Goal: Transaction & Acquisition: Book appointment/travel/reservation

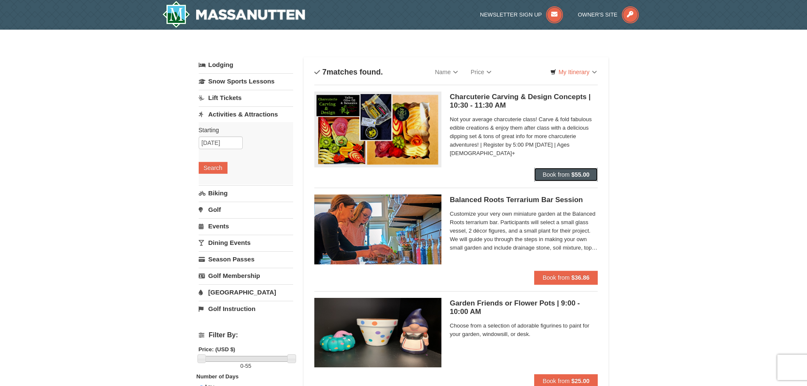
click at [560, 173] on span "Book from" at bounding box center [556, 174] width 27 height 7
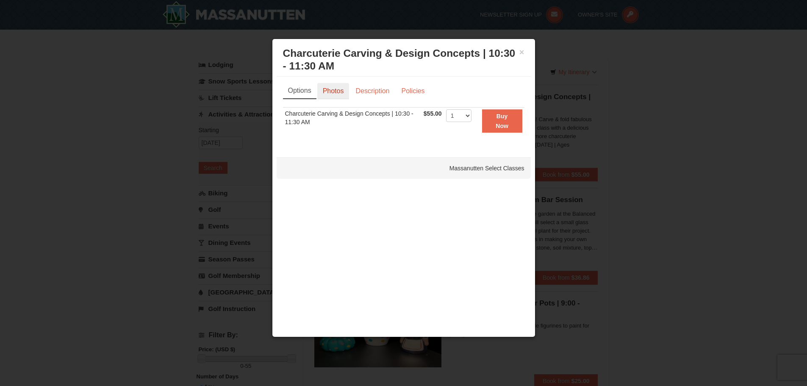
click at [334, 91] on link "Photos" at bounding box center [333, 91] width 32 height 16
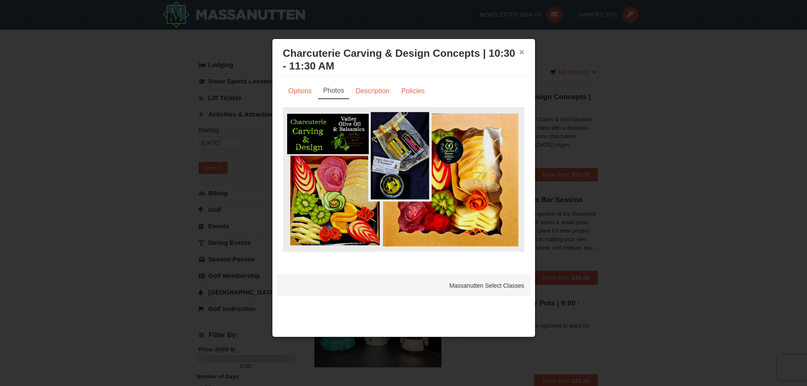
click at [521, 51] on button "×" at bounding box center [522, 52] width 5 height 8
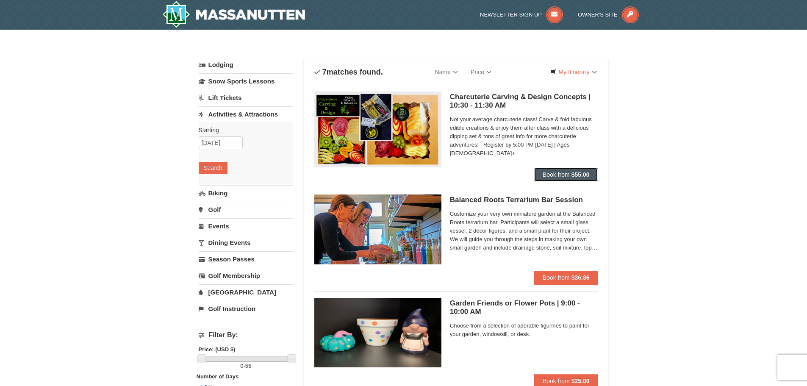
click at [562, 171] on button "Book from $55.00" at bounding box center [566, 175] width 64 height 14
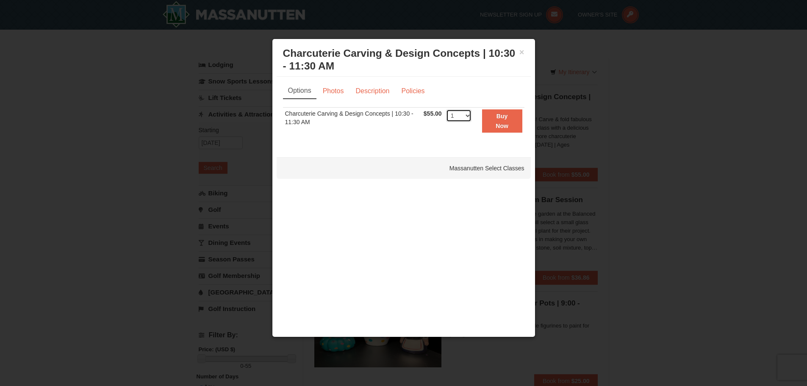
click at [466, 114] on select "1 2 3 4 5 6 7 8 9 10 11 12 13" at bounding box center [458, 115] width 25 height 13
select select "2"
click at [446, 109] on select "1 2 3 4 5 6 7 8 9 10 11 12 13" at bounding box center [458, 115] width 25 height 13
click at [334, 93] on link "Photos" at bounding box center [333, 91] width 32 height 16
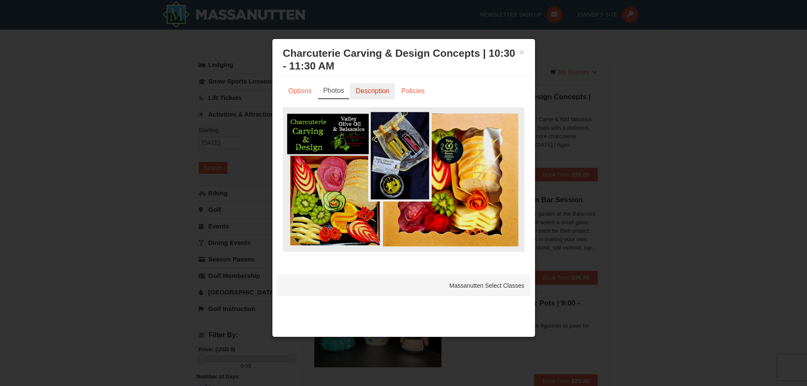
click at [364, 91] on link "Description" at bounding box center [372, 91] width 45 height 16
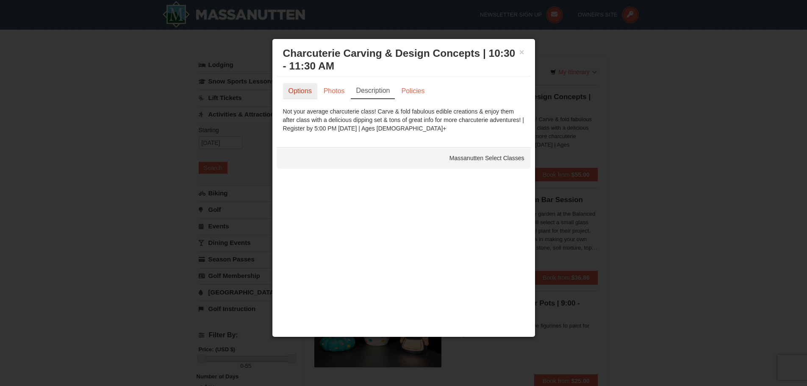
click at [299, 93] on link "Options" at bounding box center [300, 91] width 34 height 16
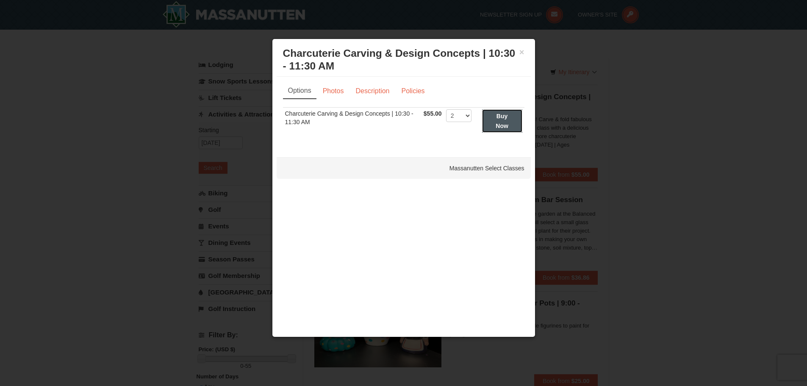
click at [502, 120] on button "Buy Now" at bounding box center [502, 120] width 40 height 23
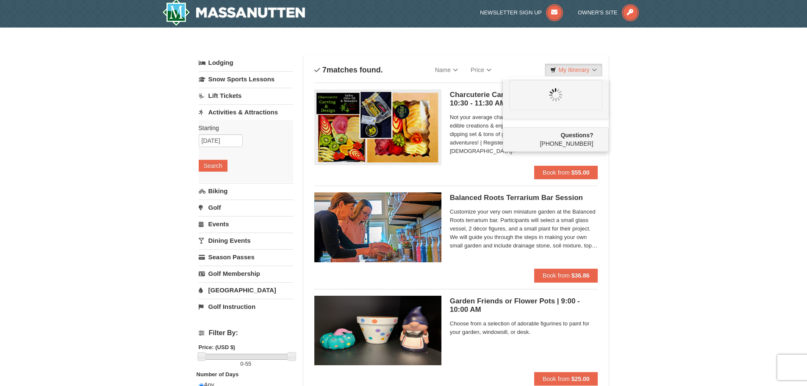
scroll to position [3, 0]
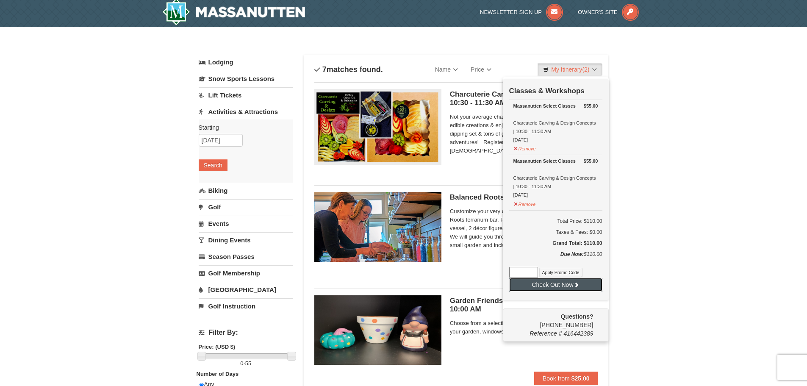
click at [570, 285] on button "Check Out Now" at bounding box center [555, 285] width 93 height 14
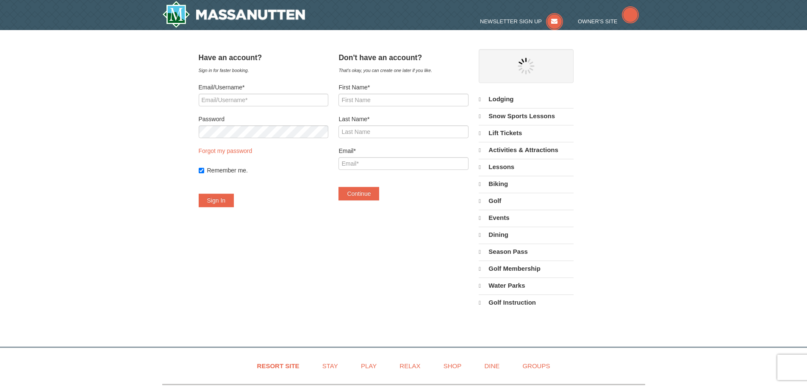
select select "10"
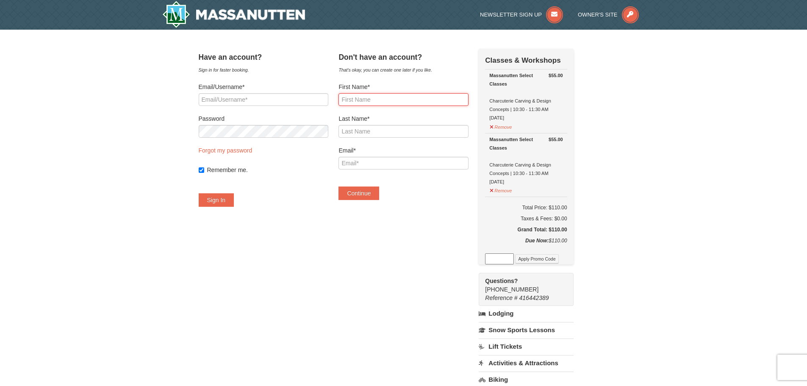
click at [392, 102] on input "First Name*" at bounding box center [404, 99] width 130 height 13
type input "Sandra"
type input "Parker"
type input "[EMAIL_ADDRESS][DOMAIN_NAME]"
click at [368, 196] on button "Continue" at bounding box center [359, 193] width 41 height 14
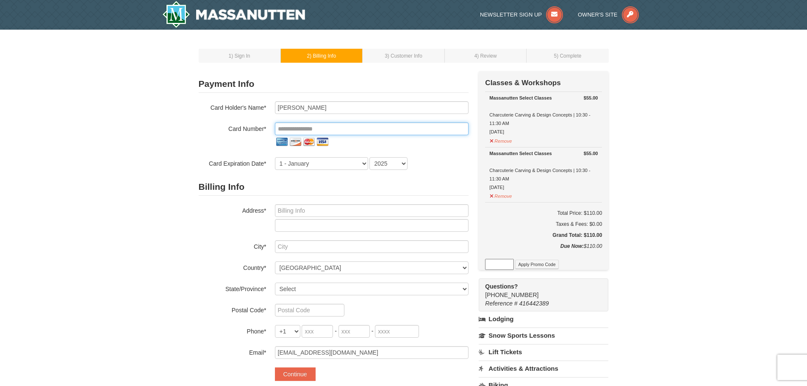
click at [314, 128] on input "tel" at bounding box center [372, 128] width 194 height 13
type input "**********"
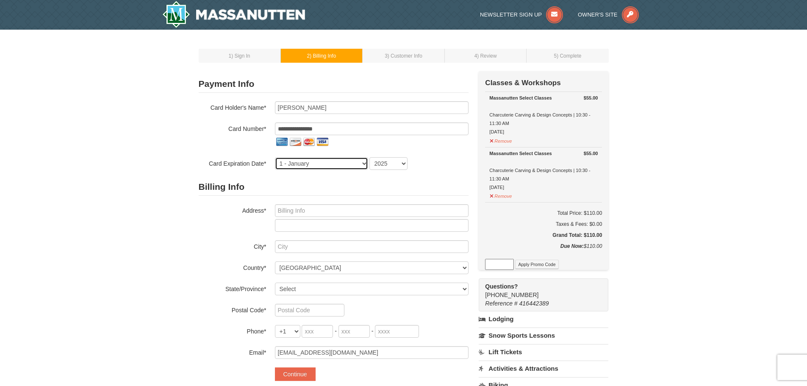
select select "6"
select select "2029"
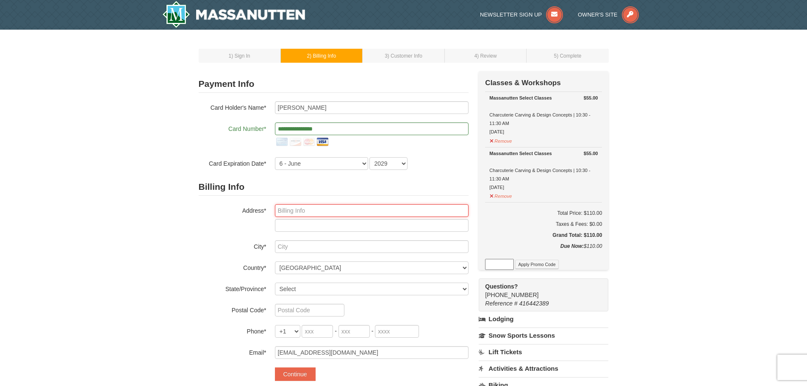
click at [300, 212] on input "text" at bounding box center [372, 210] width 194 height 13
type input "[STREET_ADDRESS]"
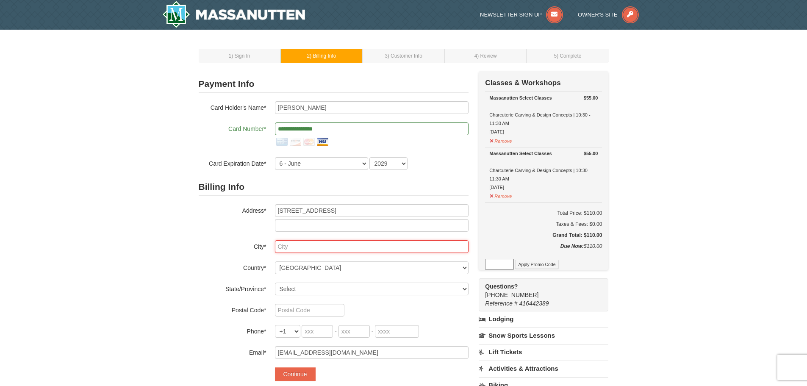
type input "Upper Marlboro"
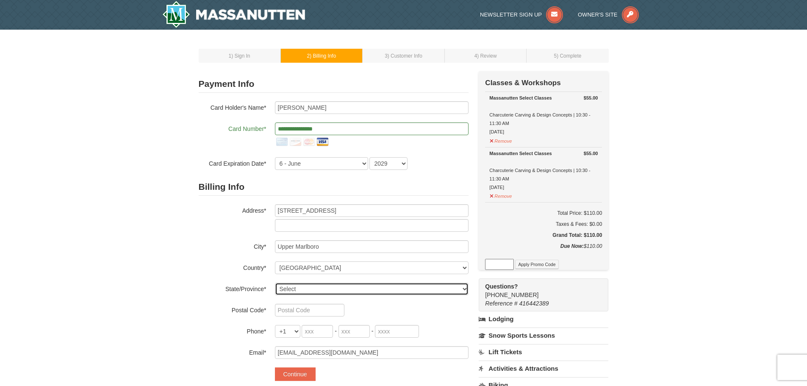
select select "MD"
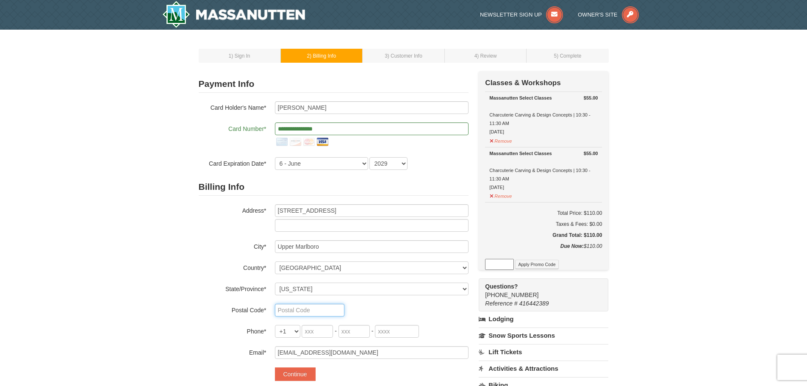
type input "20772"
type input "301"
type input "237"
type input "2004"
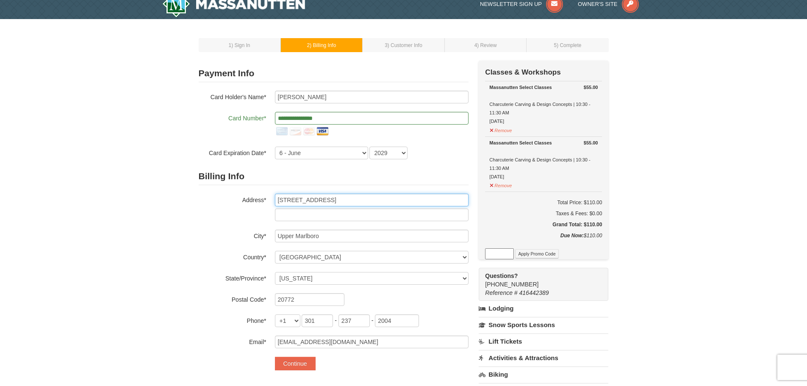
scroll to position [42, 0]
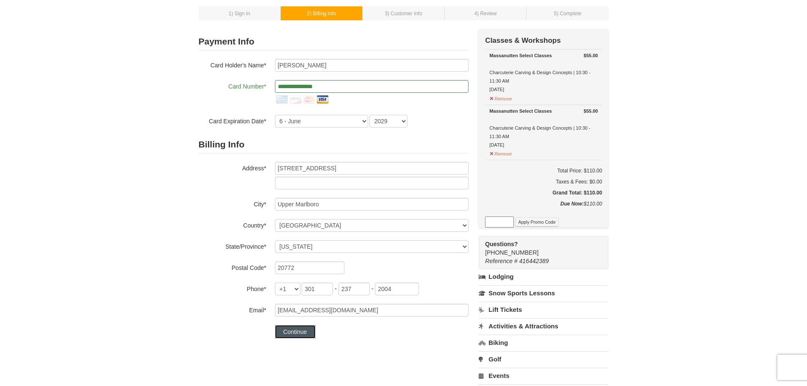
click at [294, 331] on button "Continue" at bounding box center [295, 332] width 41 height 14
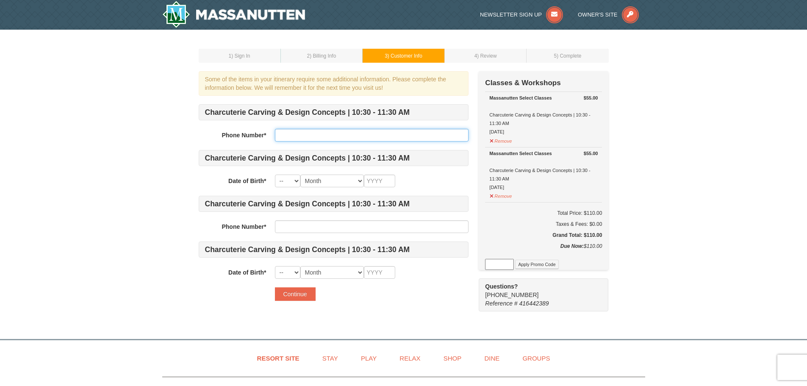
click at [300, 136] on input "text" at bounding box center [372, 135] width 194 height 13
click at [333, 136] on input "3012372004" at bounding box center [372, 135] width 194 height 13
type input "3012372004"
click at [298, 181] on select "-- 01 02 03 04 05 06 07 08 09 10 11 12 13 14 15 16 17 18 19 20 21 22 23 24 25 2…" at bounding box center [287, 181] width 25 height 13
select select "11"
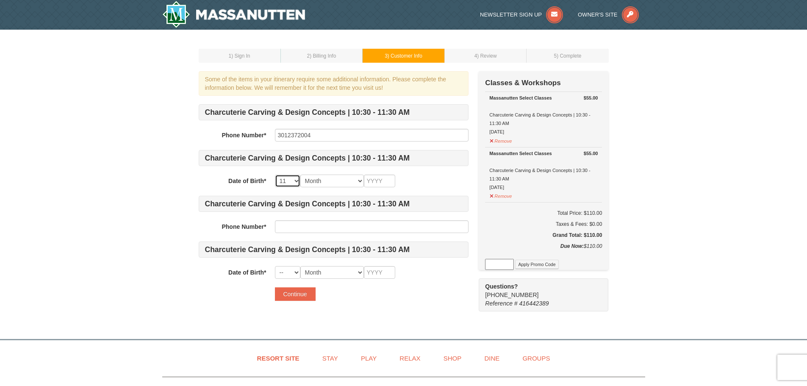
click at [275, 175] on select "-- 01 02 03 04 05 06 07 08 09 10 11 12 13 14 15 16 17 18 19 20 21 22 23 24 25 2…" at bounding box center [287, 181] width 25 height 13
click at [360, 180] on select "Month January February March April May June July August September October Novem…" at bounding box center [332, 181] width 64 height 13
select select "11"
click at [300, 175] on select "Month January February March April May June July August September October Novem…" at bounding box center [332, 181] width 64 height 13
click at [374, 178] on input "text" at bounding box center [379, 181] width 31 height 13
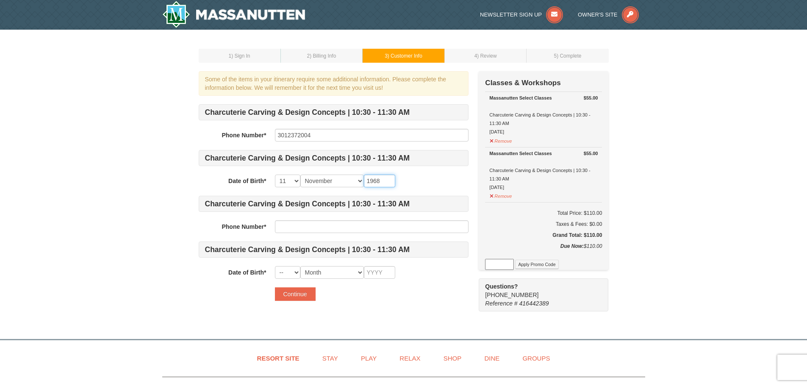
type input "1968"
click at [298, 179] on select "-- 01 02 03 04 05 06 07 08 09 10 11 12 13 14 15 16 17 18 19 20 21 22 23 24 25 2…" at bounding box center [287, 181] width 25 height 13
select select "20"
click at [275, 175] on select "-- 01 02 03 04 05 06 07 08 09 10 11 12 13 14 15 16 17 18 19 20 21 22 23 24 25 2…" at bounding box center [287, 181] width 25 height 13
click at [291, 226] on input "text" at bounding box center [372, 226] width 194 height 13
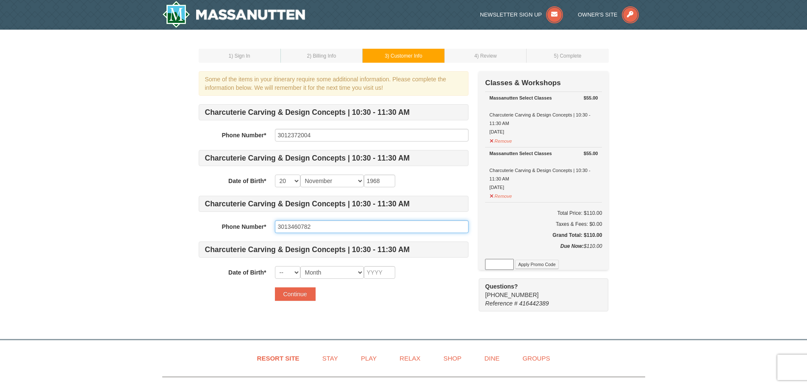
type input "3013460782"
drag, startPoint x: 295, startPoint y: 270, endPoint x: 291, endPoint y: 267, distance: 4.5
click at [295, 270] on select "-- 01 02 03 04 05 06 07 08 09 10 11 12 13 14 15 16 17 18 19 20 21 22 23 24 25 2…" at bounding box center [287, 272] width 25 height 13
select select "05"
click at [275, 266] on select "-- 01 02 03 04 05 06 07 08 09 10 11 12 13 14 15 16 17 18 19 20 21 22 23 24 25 2…" at bounding box center [287, 272] width 25 height 13
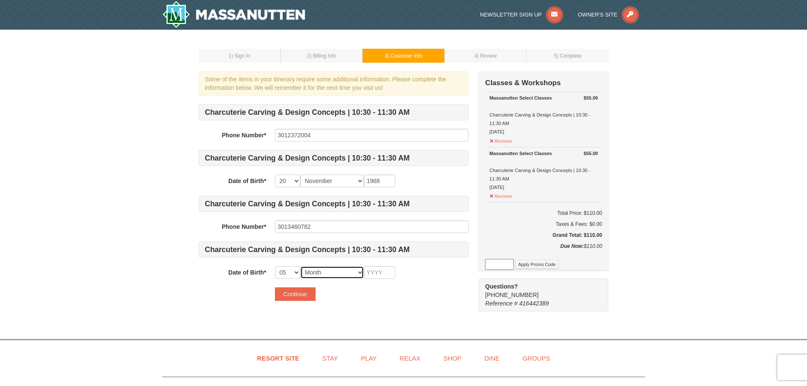
click at [358, 271] on select "Month January February March April May June July August September October Novem…" at bounding box center [332, 272] width 64 height 13
select select "12"
click at [300, 266] on select "Month January February March April May June July August September October Novem…" at bounding box center [332, 272] width 64 height 13
click at [377, 272] on input "text" at bounding box center [379, 272] width 31 height 13
type input "1965"
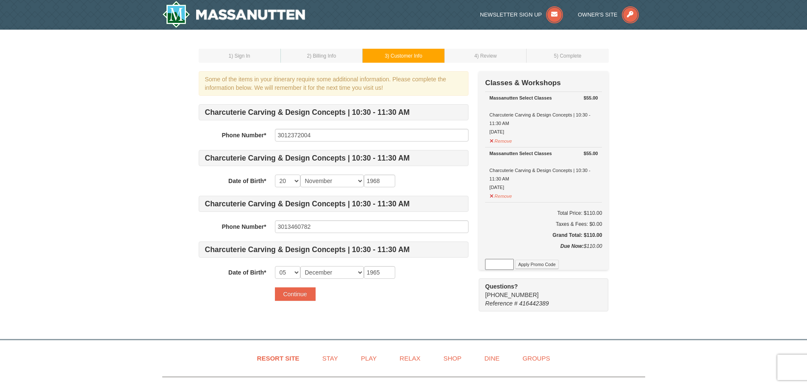
click at [372, 298] on div "Continue" at bounding box center [372, 294] width 194 height 14
click at [295, 295] on button "Continue" at bounding box center [295, 294] width 41 height 14
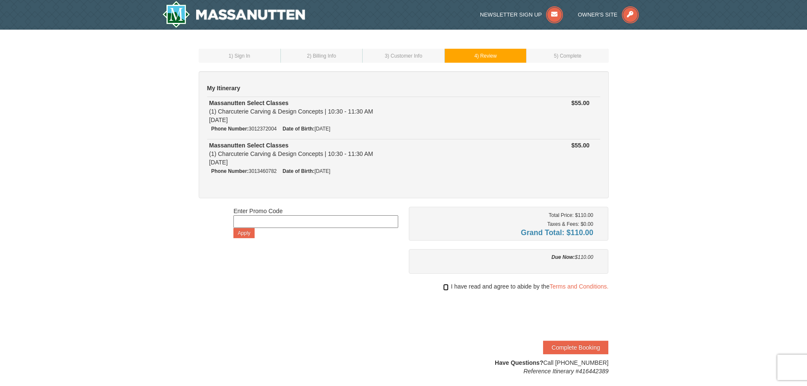
click at [445, 288] on input "checkbox" at bounding box center [446, 287] width 6 height 7
checkbox input "true"
click at [576, 347] on button "Complete Booking" at bounding box center [575, 348] width 65 height 14
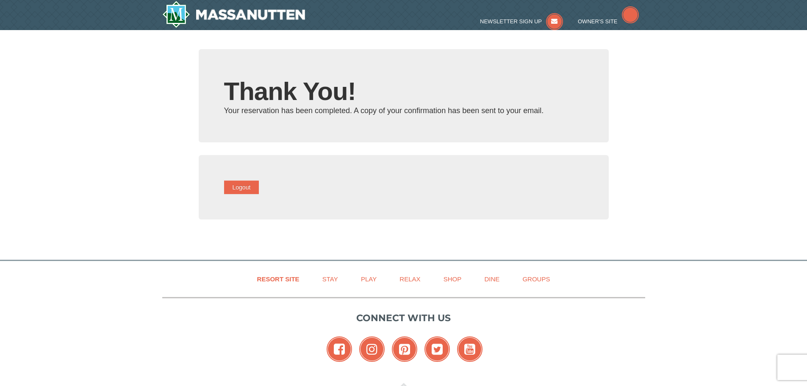
type input "[EMAIL_ADDRESS][DOMAIN_NAME]"
